Goal: Task Accomplishment & Management: Use online tool/utility

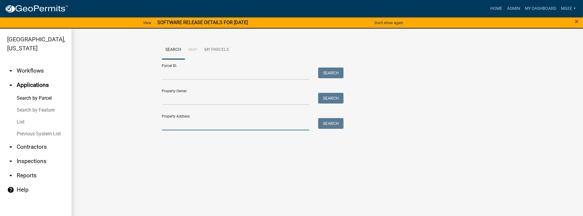
click at [170, 129] on input "Property Address:" at bounding box center [236, 124] width 148 height 12
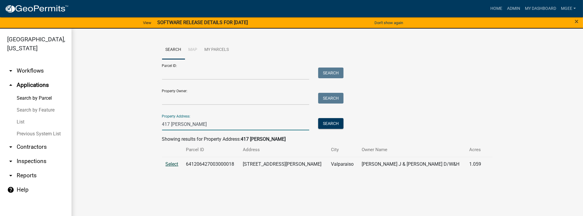
type input "417 [PERSON_NAME]"
click at [178, 163] on span "Select" at bounding box center [172, 165] width 13 height 6
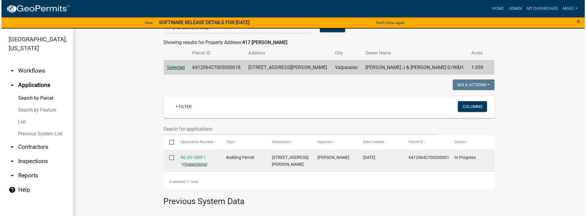
scroll to position [119, 0]
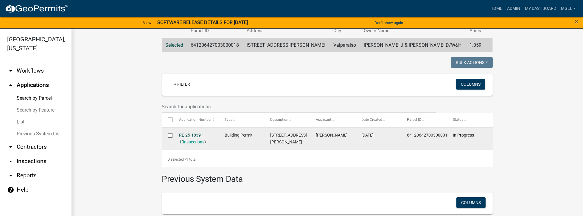
click at [190, 136] on link "RE-25-1839 1 1" at bounding box center [191, 139] width 25 height 12
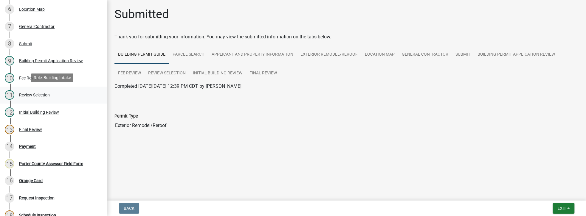
scroll to position [170, 0]
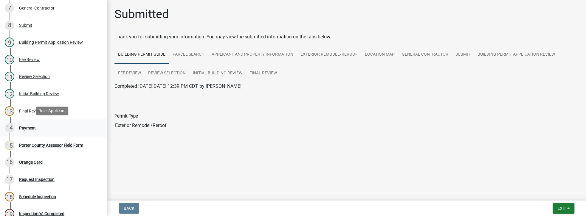
click at [34, 128] on div "Payment" at bounding box center [27, 128] width 17 height 4
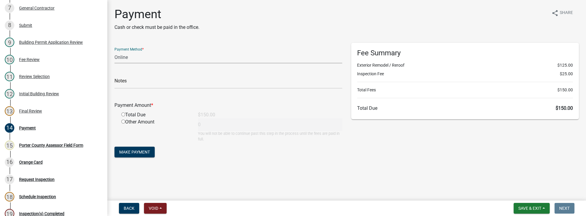
click at [139, 56] on select "Credit Card POS Check Cash Online" at bounding box center [228, 57] width 228 height 12
select select "1: 0"
click at [114, 51] on select "Credit Card POS Check Cash Online" at bounding box center [228, 57] width 228 height 12
click at [134, 85] on input "text" at bounding box center [228, 83] width 228 height 12
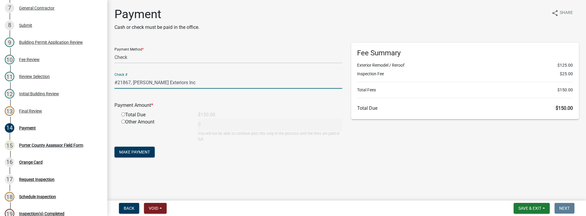
type input "#21867, [PERSON_NAME] Exteriors Inc"
click at [124, 115] on input "radio" at bounding box center [123, 115] width 4 height 4
radio input "true"
type input "150"
click at [140, 152] on span "Make Payment" at bounding box center [134, 152] width 31 height 5
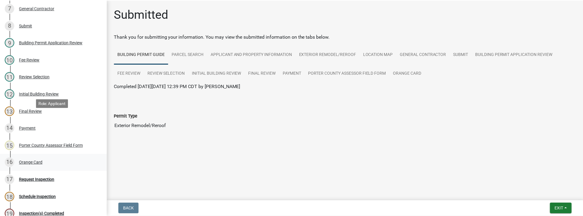
scroll to position [204, 0]
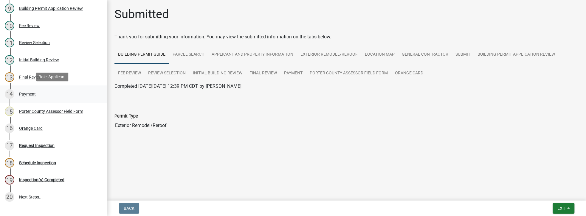
click at [24, 92] on div "Payment" at bounding box center [27, 94] width 17 height 4
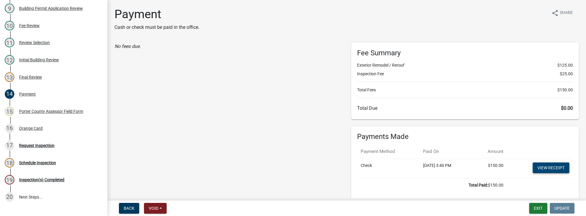
click at [549, 167] on link "View receipt" at bounding box center [551, 168] width 37 height 11
click at [27, 126] on div "Orange Card" at bounding box center [31, 128] width 24 height 4
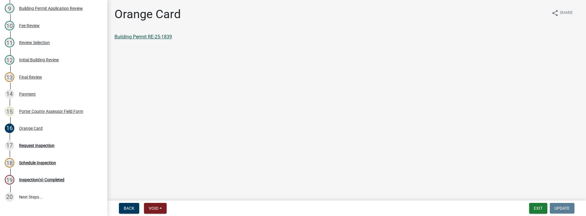
click at [138, 37] on link "Building Permit RE-25-1839" at bounding box center [143, 37] width 58 height 6
click at [537, 212] on button "Exit" at bounding box center [538, 208] width 18 height 11
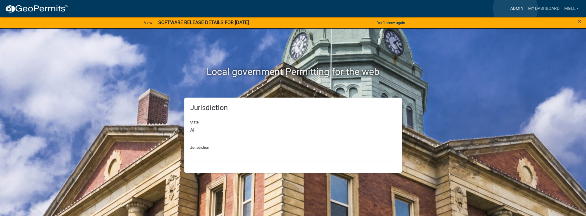
drag, startPoint x: 515, startPoint y: 9, endPoint x: 485, endPoint y: 19, distance: 32.3
click at [515, 9] on link "Admin" at bounding box center [517, 8] width 18 height 11
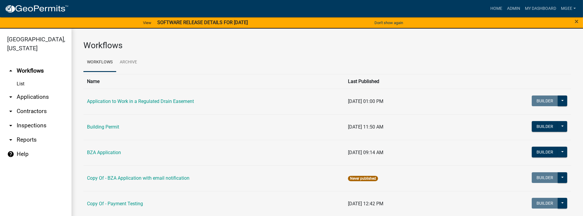
click at [28, 91] on link "arrow_drop_down Applications" at bounding box center [36, 97] width 72 height 14
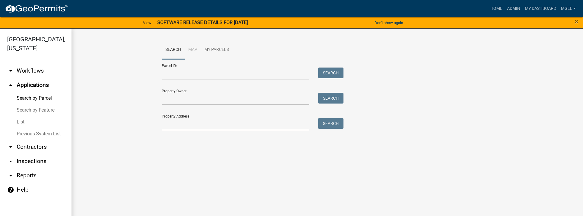
click at [187, 123] on input "Property Address:" at bounding box center [236, 124] width 148 height 12
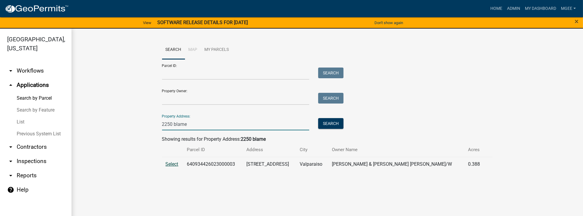
type input "2250 blarne"
click at [177, 163] on span "Select" at bounding box center [172, 165] width 13 height 6
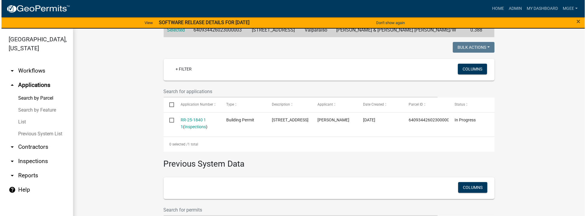
scroll to position [136, 0]
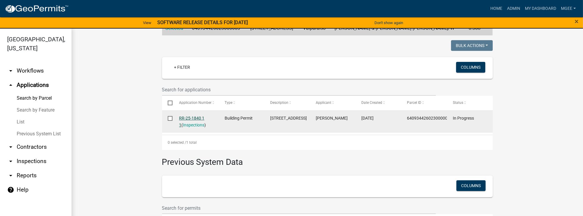
click at [186, 117] on link "RR-25-1840 1 1" at bounding box center [191, 122] width 25 height 12
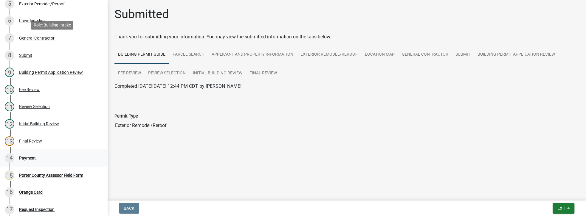
scroll to position [170, 0]
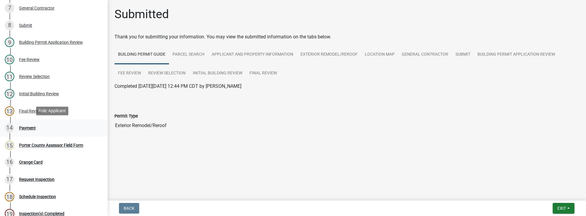
click at [32, 128] on div "Payment" at bounding box center [27, 128] width 17 height 4
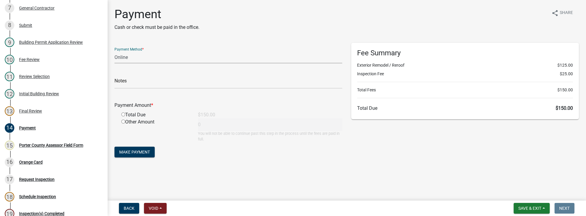
click at [122, 59] on select "Credit Card POS Check Cash Online" at bounding box center [228, 57] width 228 height 12
select select "1: 0"
click at [114, 51] on select "Credit Card POS Check Cash Online" at bounding box center [228, 57] width 228 height 12
click at [128, 85] on input "text" at bounding box center [228, 83] width 228 height 12
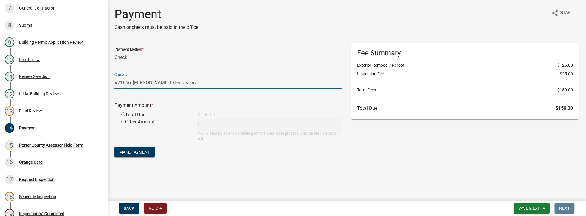
type input "#21866, Eenigenburg Exteriors Inc"
drag, startPoint x: 122, startPoint y: 114, endPoint x: 126, endPoint y: 121, distance: 8.3
click at [122, 114] on input "radio" at bounding box center [123, 115] width 4 height 4
radio input "true"
type input "150"
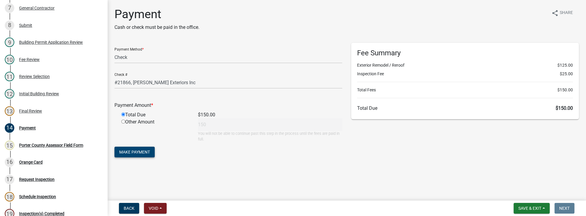
click at [135, 150] on span "Make Payment" at bounding box center [134, 152] width 31 height 5
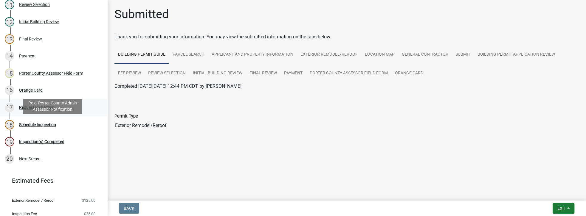
scroll to position [262, 0]
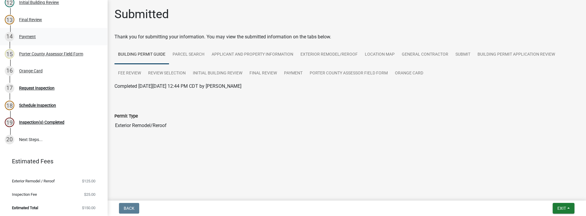
click at [33, 35] on div "Payment" at bounding box center [27, 37] width 17 height 4
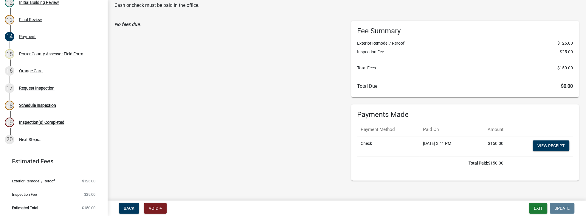
scroll to position [27, 0]
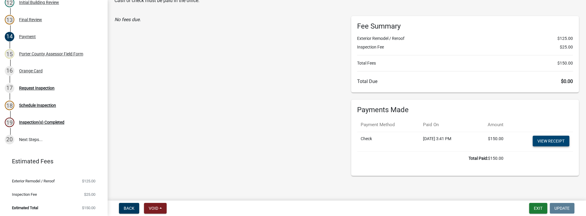
click at [544, 140] on link "View receipt" at bounding box center [551, 141] width 37 height 11
click at [21, 70] on div "Orange Card" at bounding box center [31, 71] width 24 height 4
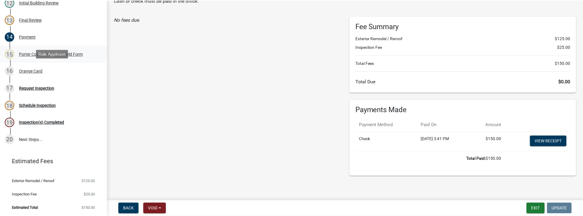
scroll to position [0, 0]
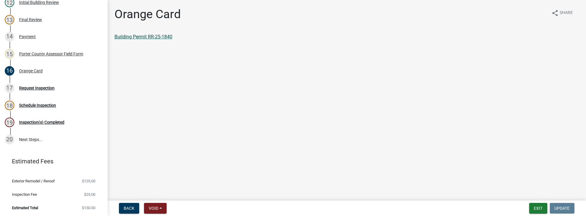
click at [151, 38] on link "Building Permit RR-25-1840" at bounding box center [143, 37] width 58 height 6
click at [532, 206] on button "Exit" at bounding box center [538, 208] width 18 height 11
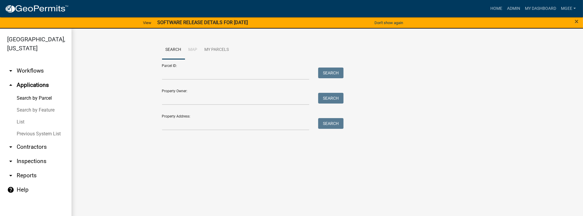
click at [140, 123] on wm-workflow-application-search-view "Search Map My Parcels Parcel ID: Search Property Owner: Search Property Address…" at bounding box center [327, 88] width 488 height 95
